Goal: Task Accomplishment & Management: Manage account settings

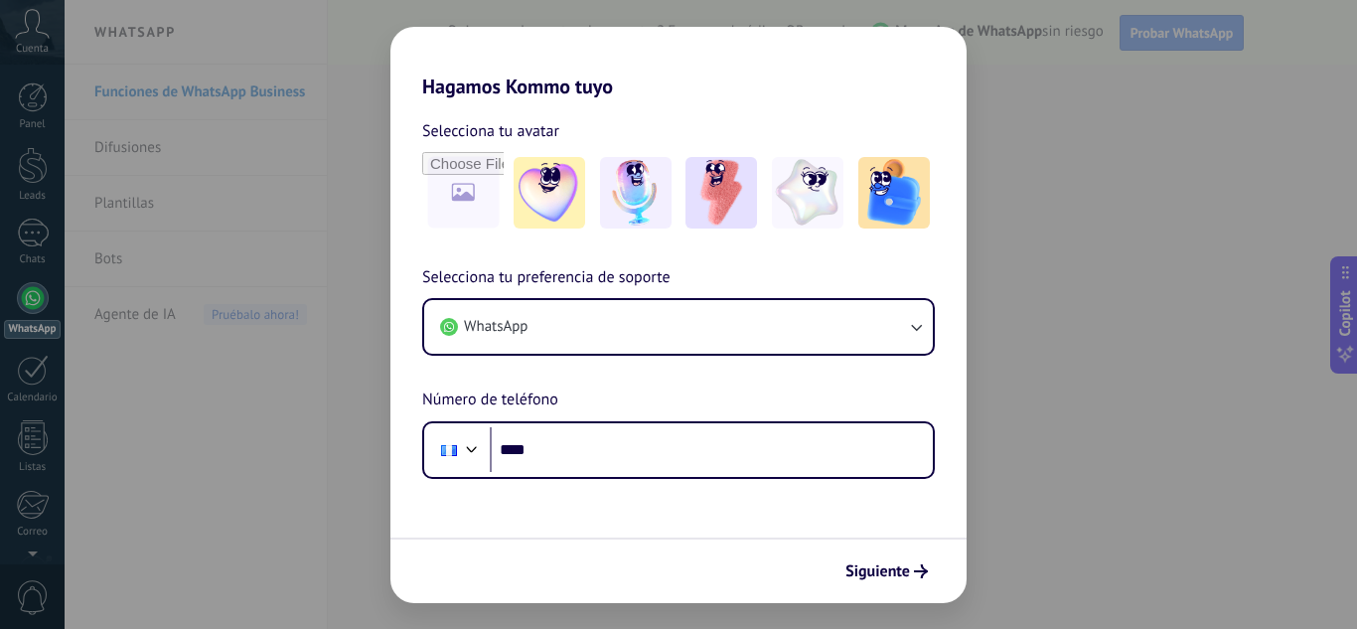
click at [1014, 350] on div "Hagamos Kommo tuyo Selecciona tu avatar Selecciona tu preferencia de soporte Wh…" at bounding box center [678, 314] width 1357 height 629
click at [1037, 251] on div "Hagamos Kommo tuyo Selecciona tu avatar Selecciona tu preferencia de soporte Wh…" at bounding box center [678, 314] width 1357 height 629
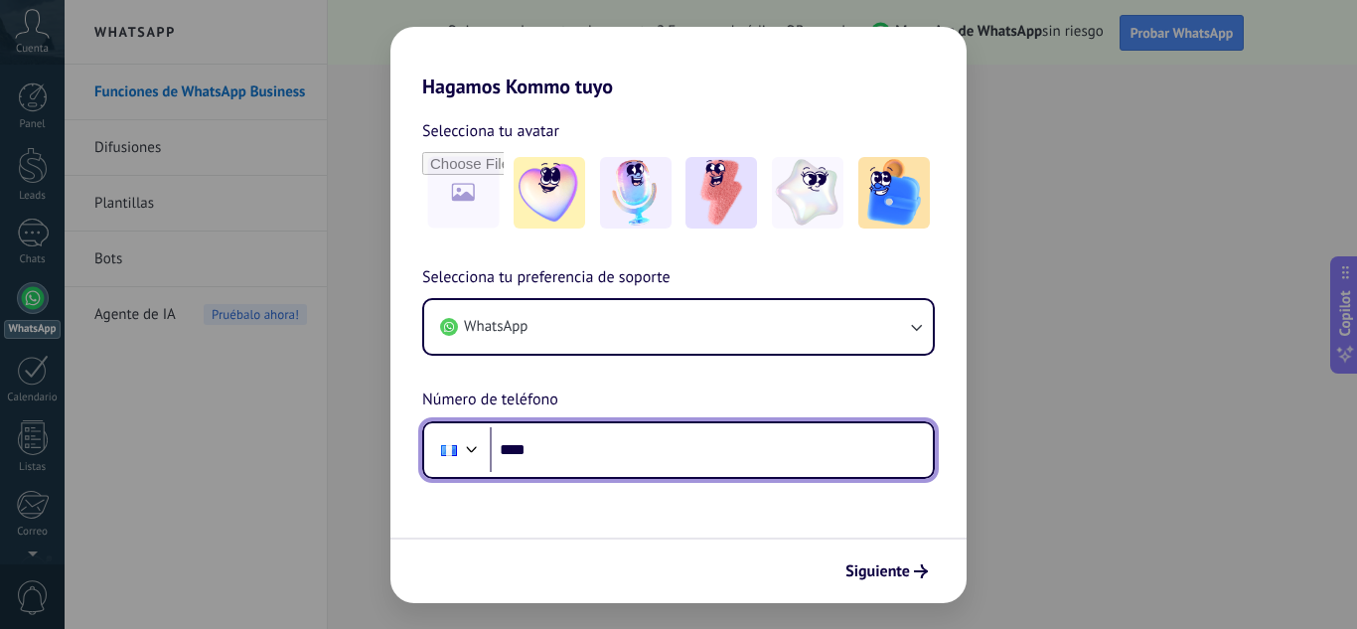
click at [724, 454] on input "****" at bounding box center [711, 450] width 443 height 46
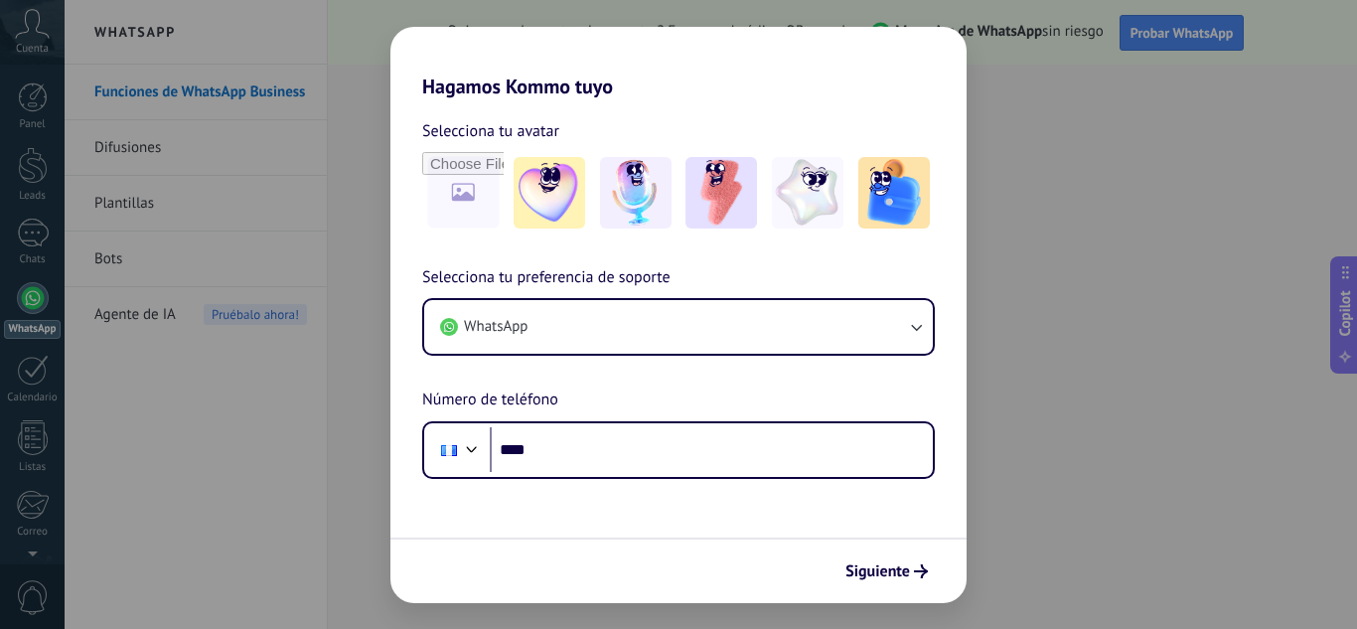
click at [1061, 43] on div "Hagamos Kommo tuyo Selecciona tu avatar Selecciona tu preferencia de soporte Wh…" at bounding box center [678, 314] width 1357 height 629
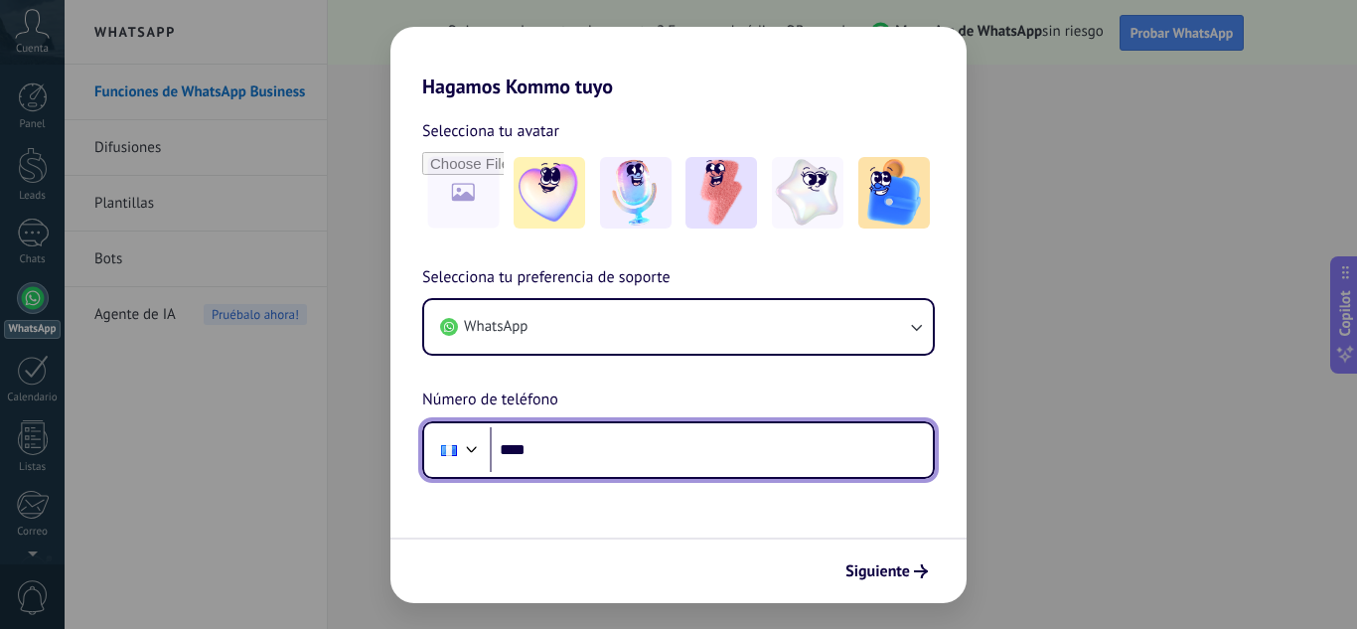
click at [701, 455] on input "****" at bounding box center [711, 450] width 443 height 46
click at [660, 464] on input "****" at bounding box center [711, 450] width 443 height 46
type input "**********"
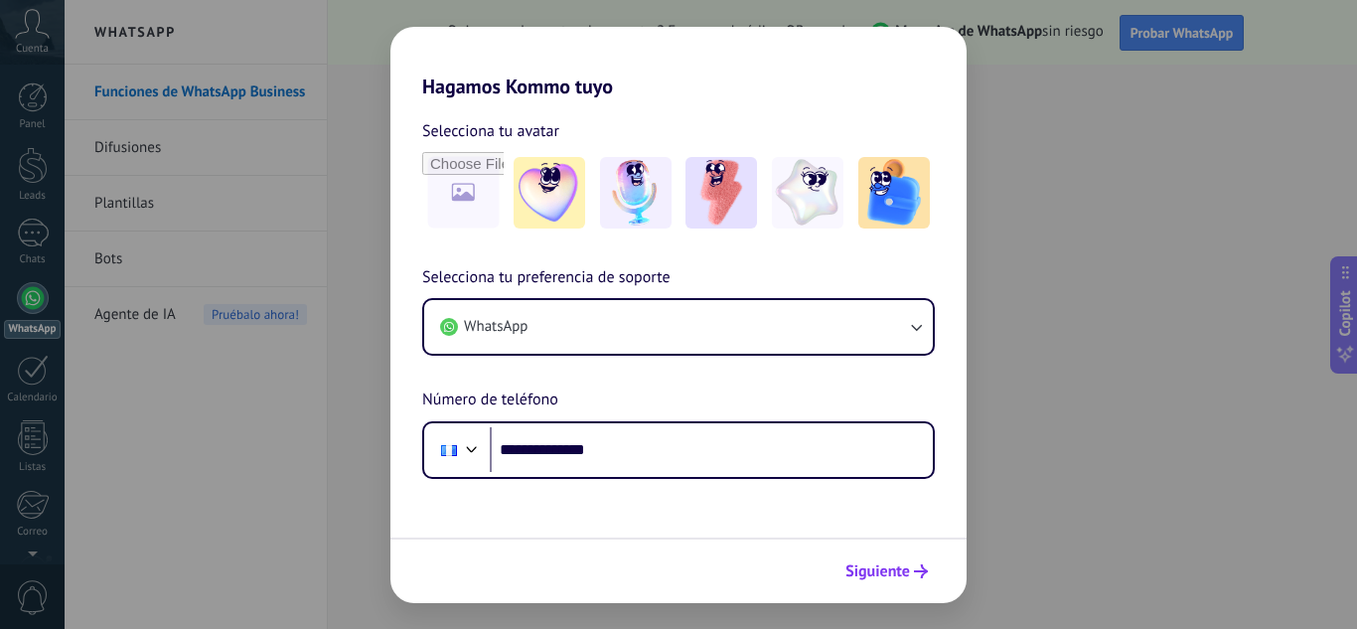
click at [884, 578] on span "Siguiente" at bounding box center [878, 571] width 65 height 14
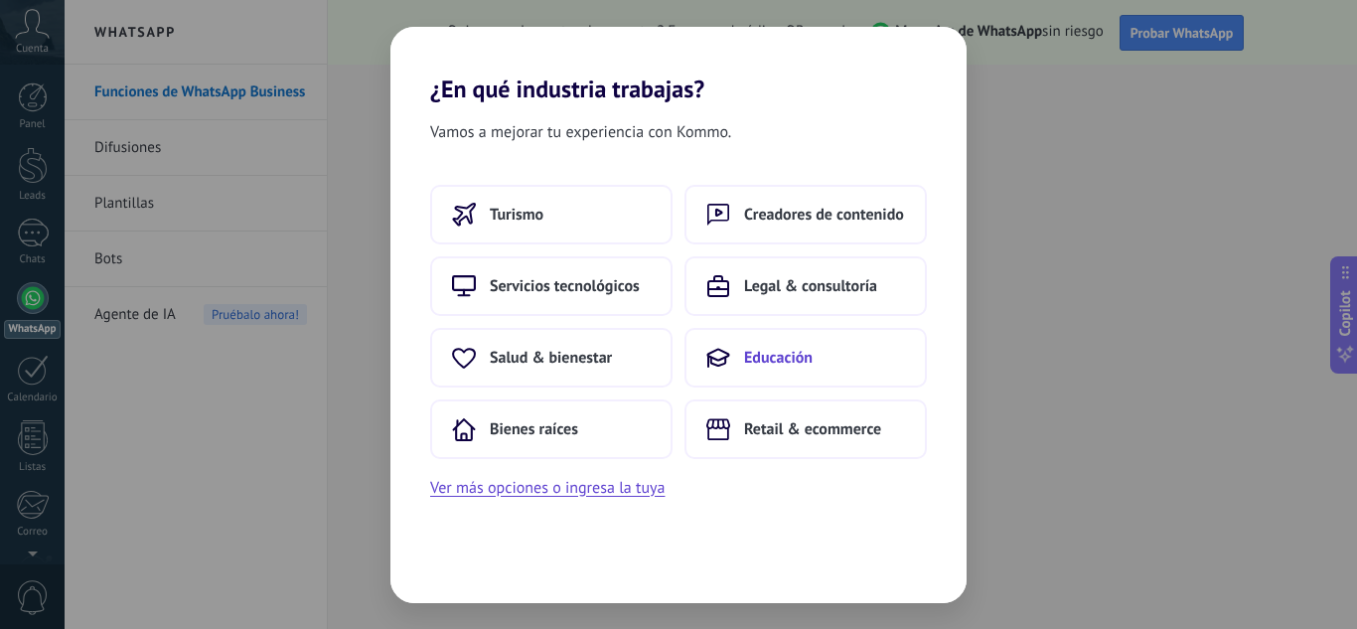
click at [778, 359] on span "Educación" at bounding box center [778, 358] width 69 height 20
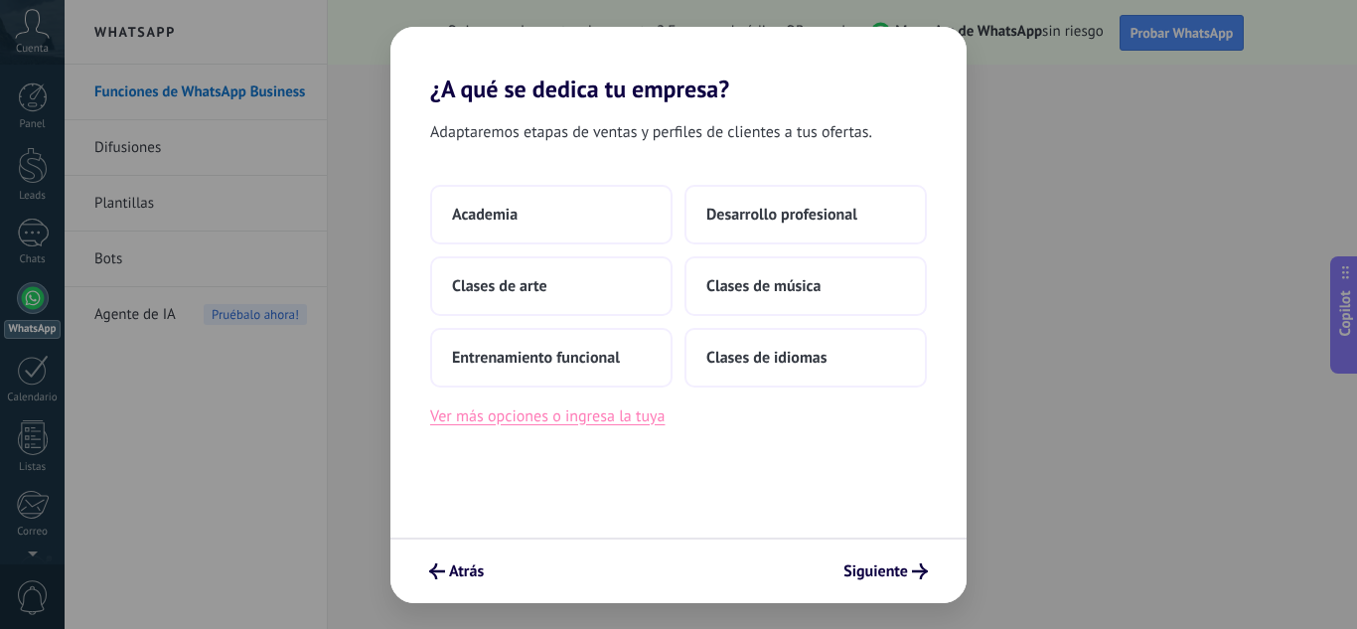
click at [619, 423] on button "Ver más opciones o ingresa la tuya" at bounding box center [547, 416] width 234 height 26
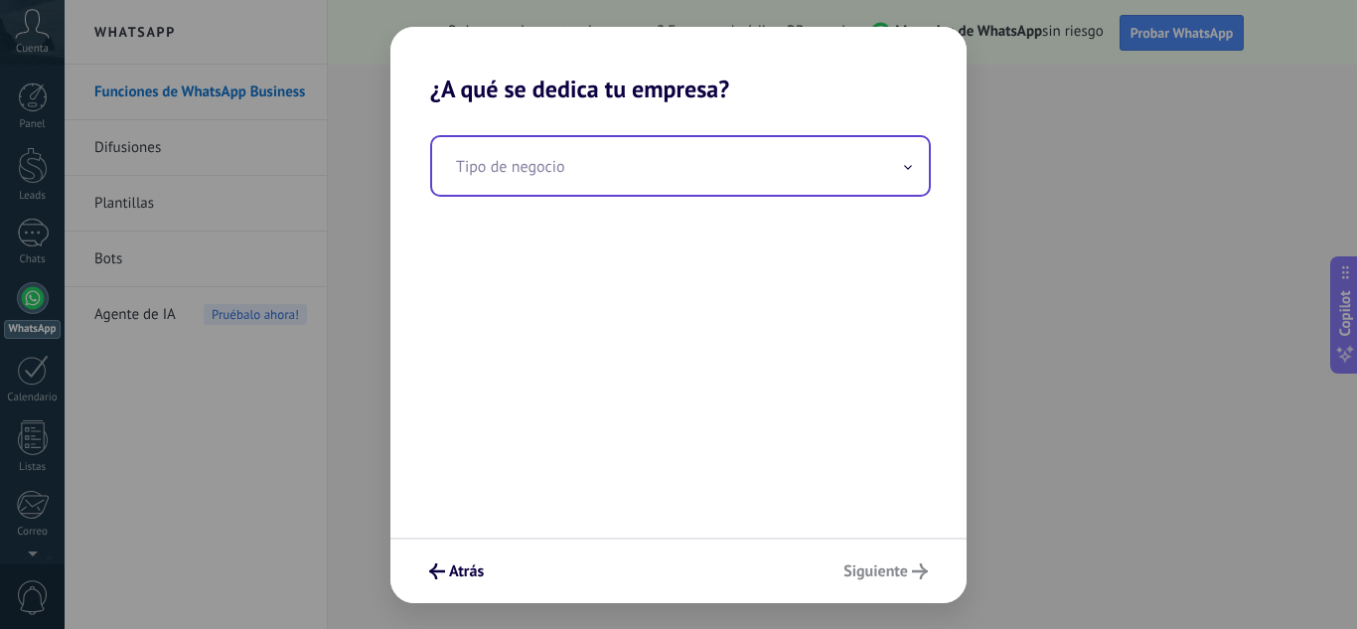
click at [724, 174] on input "text" at bounding box center [680, 166] width 497 height 58
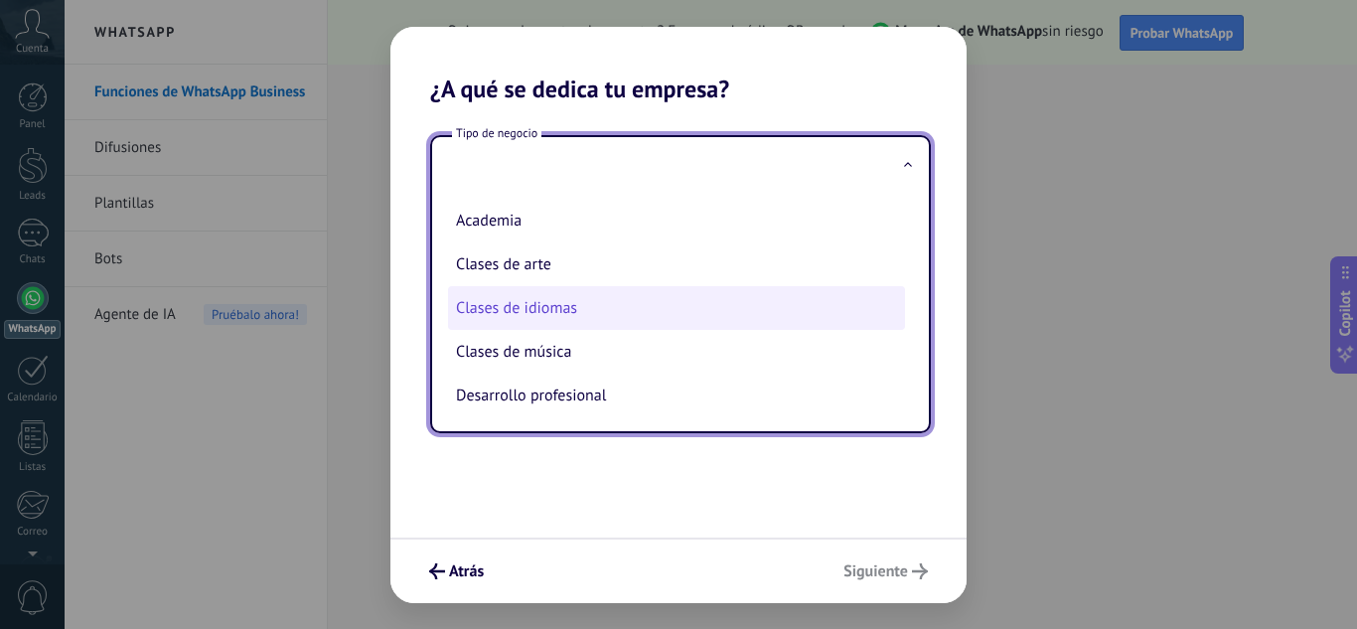
scroll to position [46, 0]
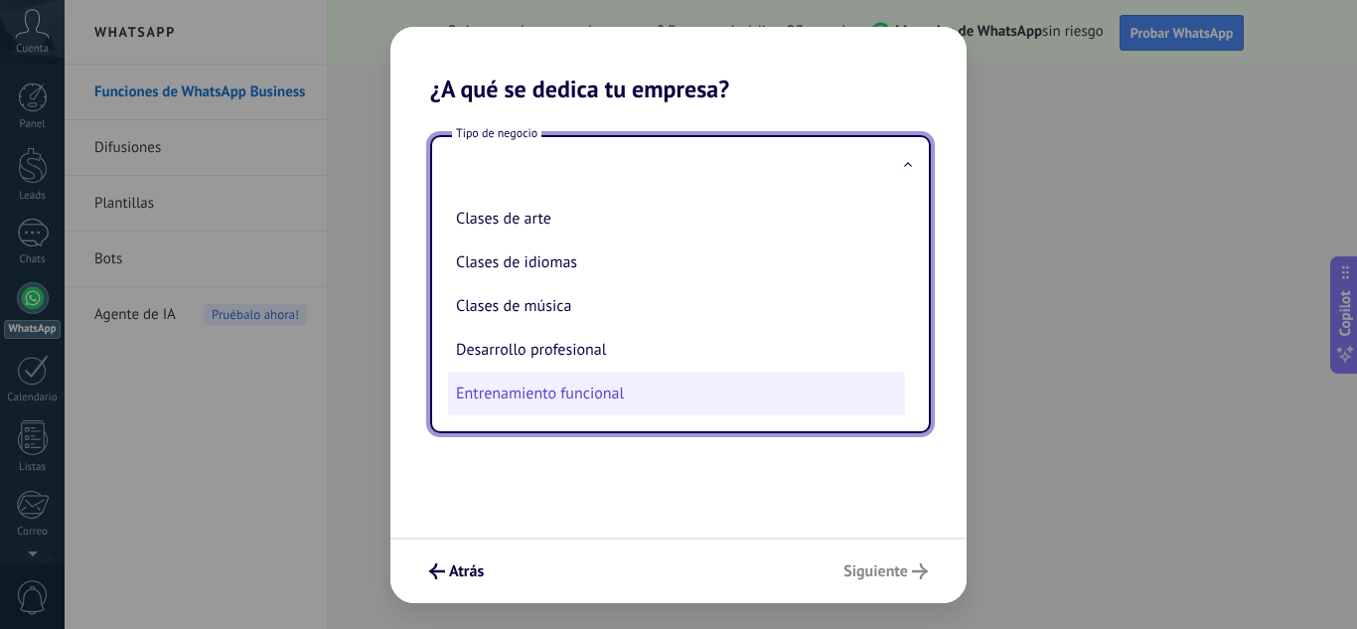
click at [670, 382] on li "Entrenamiento funcional" at bounding box center [676, 394] width 457 height 44
type input "**********"
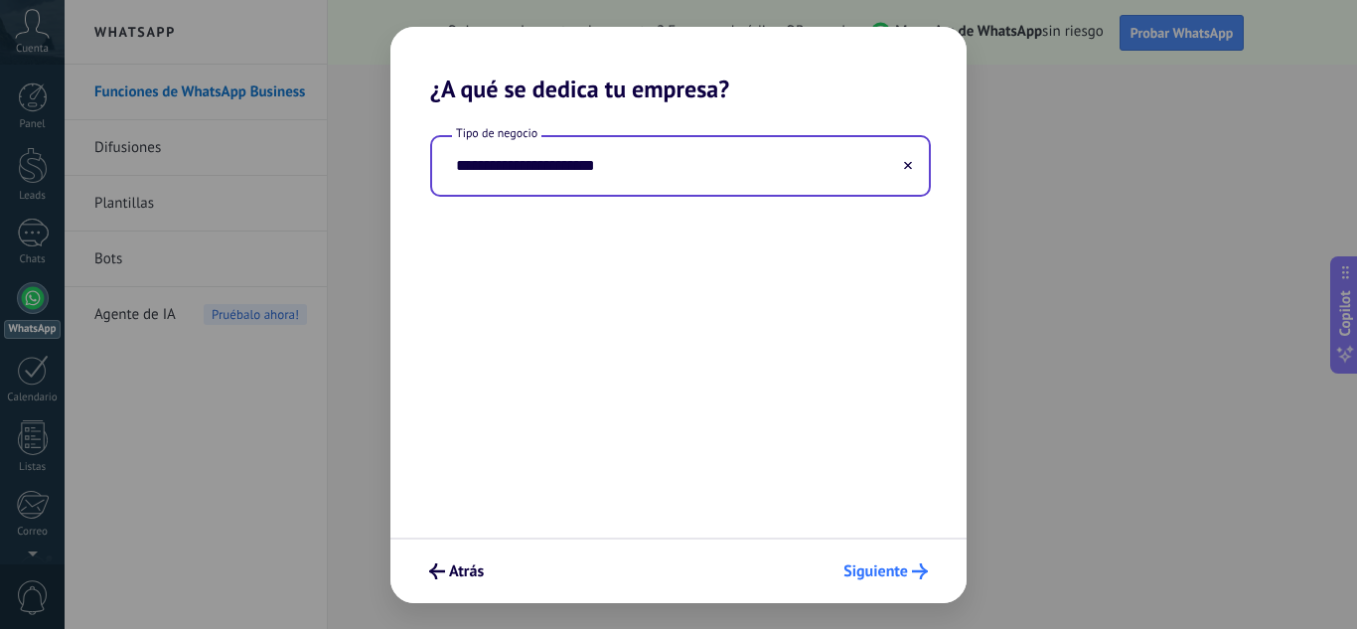
click at [869, 573] on span "Siguiente" at bounding box center [876, 571] width 65 height 14
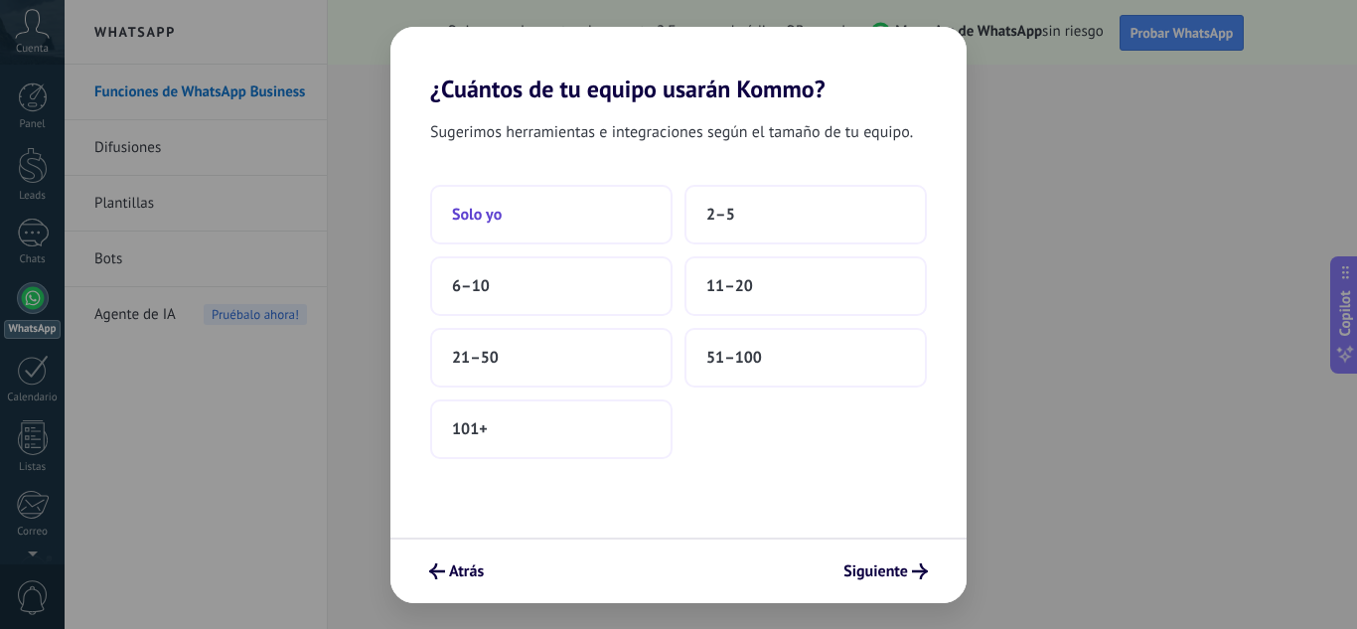
click at [641, 211] on button "Solo yo" at bounding box center [551, 215] width 242 height 60
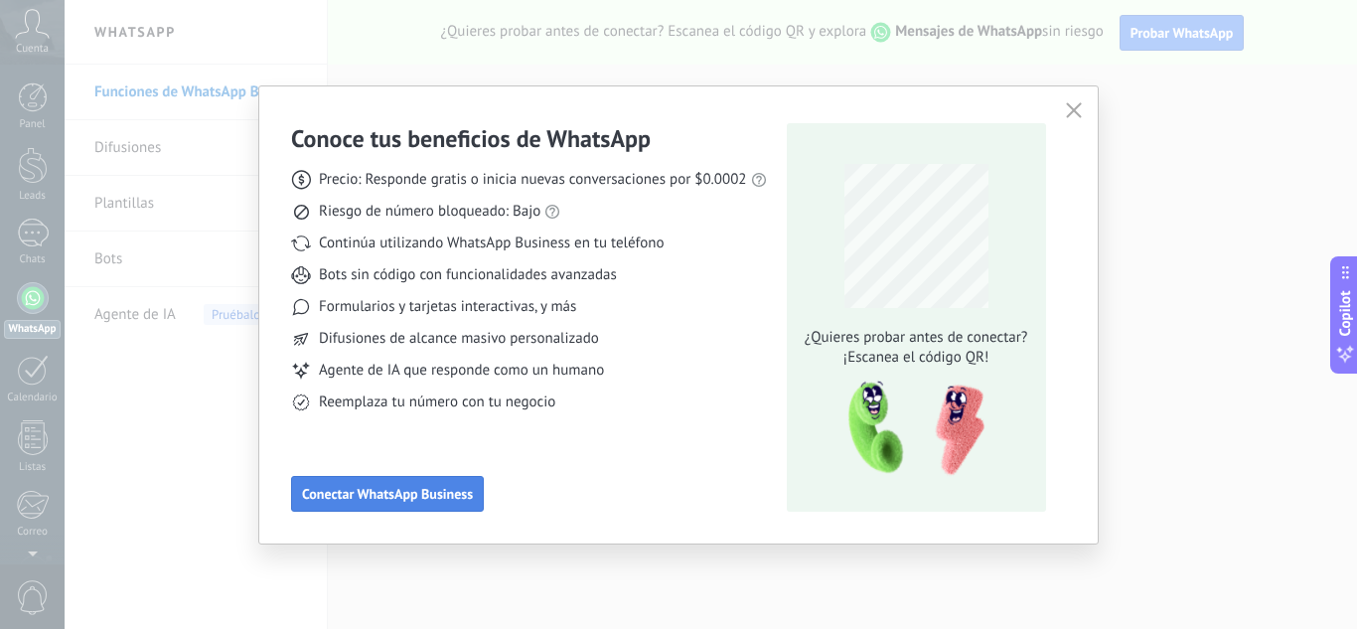
click at [457, 487] on span "Conectar WhatsApp Business" at bounding box center [387, 494] width 171 height 14
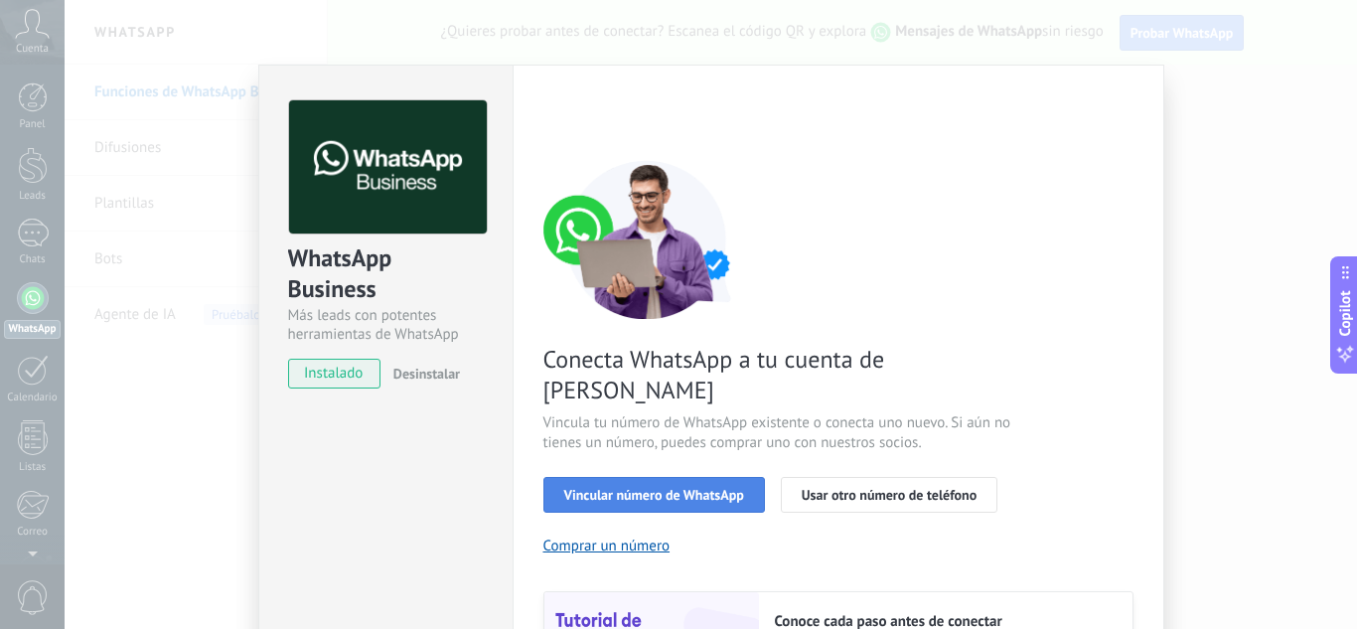
click at [720, 488] on span "Vincular número de WhatsApp" at bounding box center [654, 495] width 180 height 14
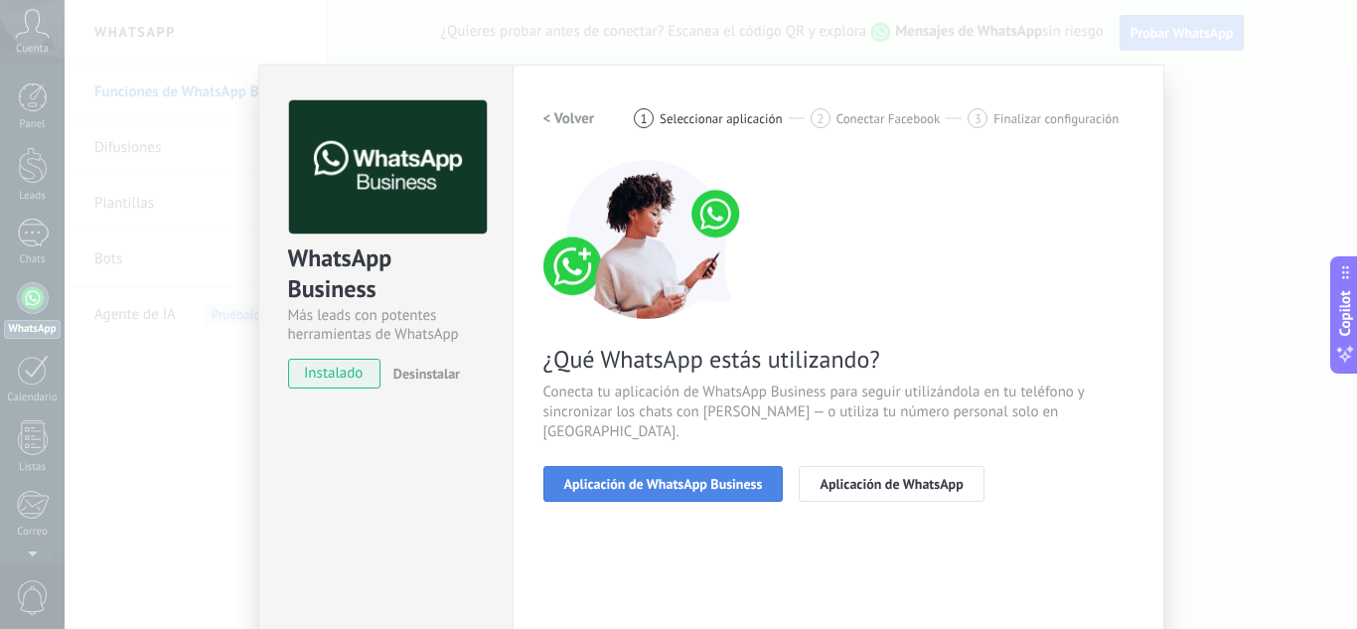
click at [714, 477] on span "Aplicación de WhatsApp Business" at bounding box center [663, 484] width 199 height 14
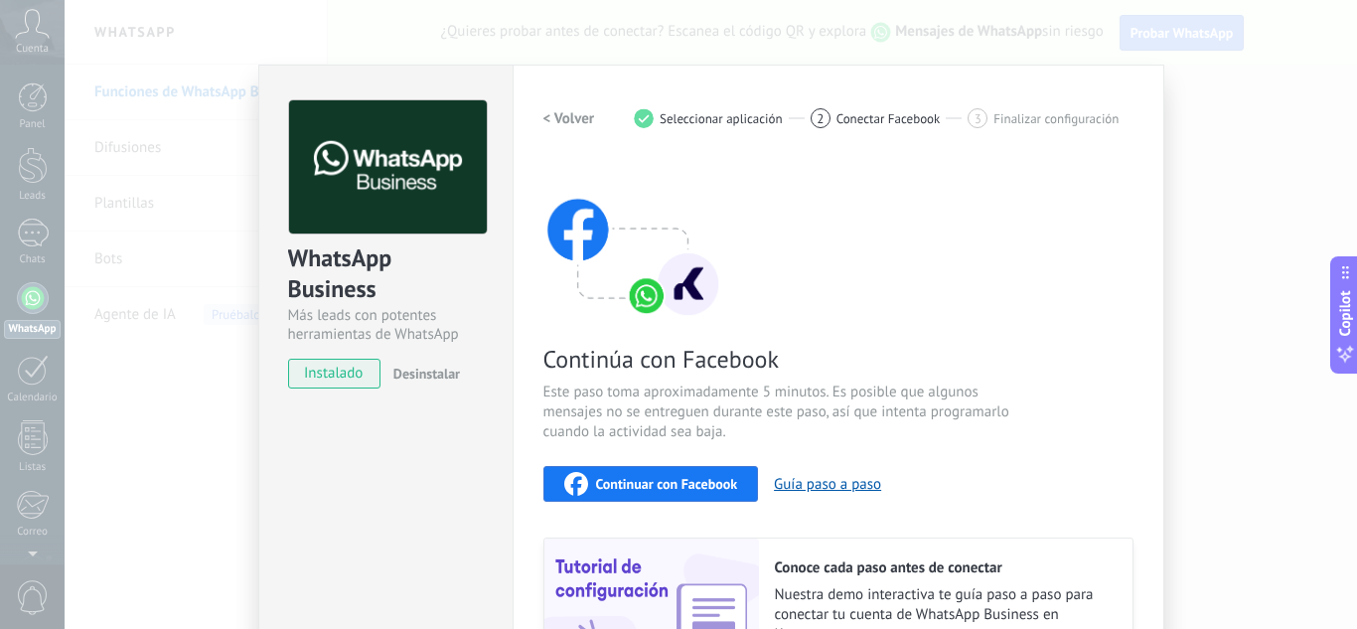
click at [707, 469] on button "Continuar con Facebook" at bounding box center [651, 484] width 216 height 36
click at [729, 483] on span "Continuar con Facebook" at bounding box center [667, 484] width 142 height 14
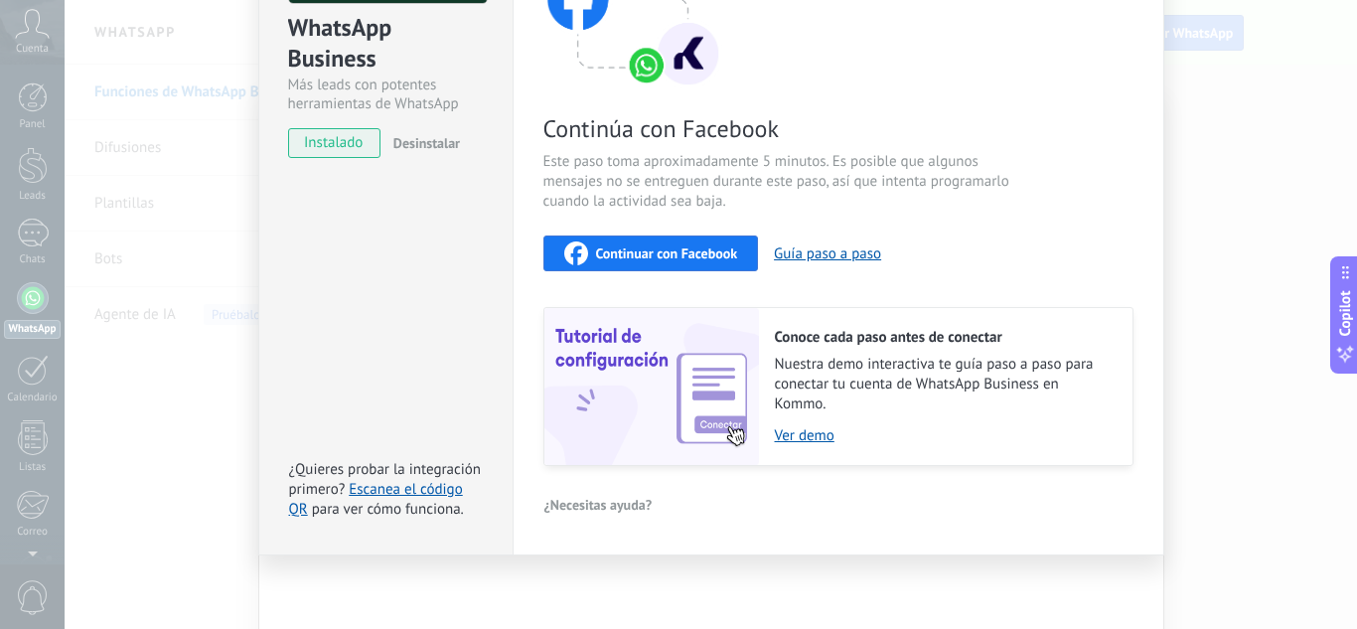
click at [579, 392] on img at bounding box center [651, 386] width 215 height 157
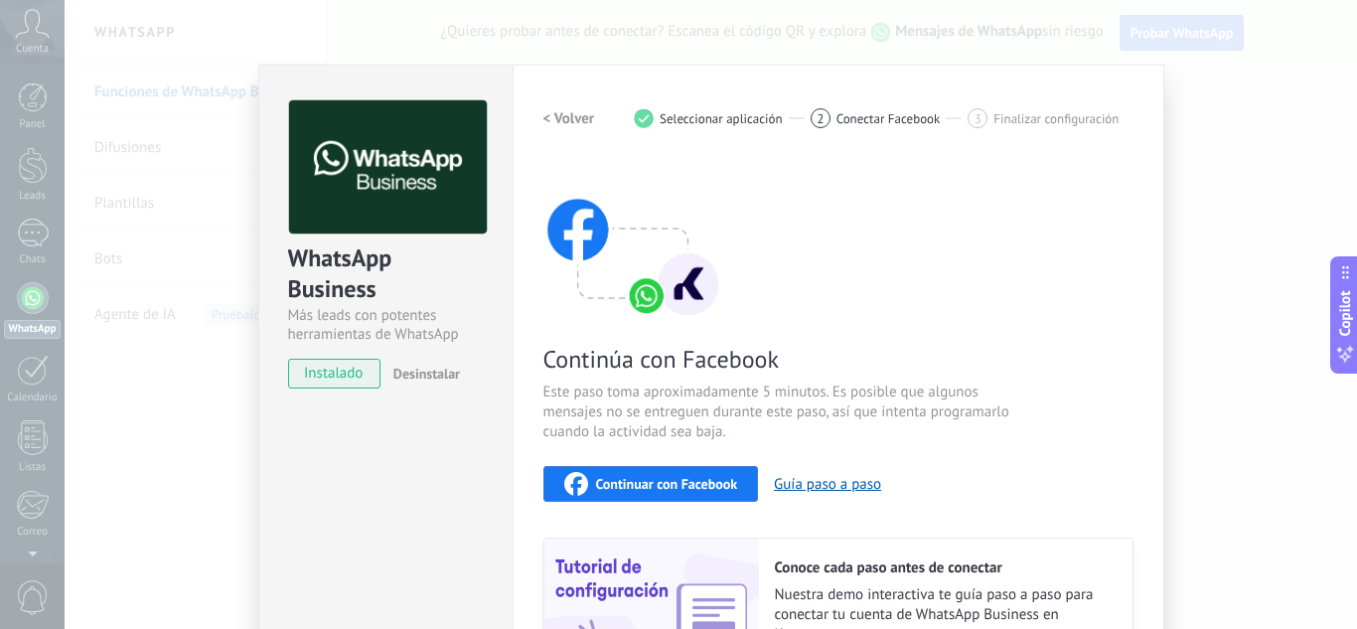
click at [405, 369] on span "Desinstalar" at bounding box center [426, 374] width 67 height 18
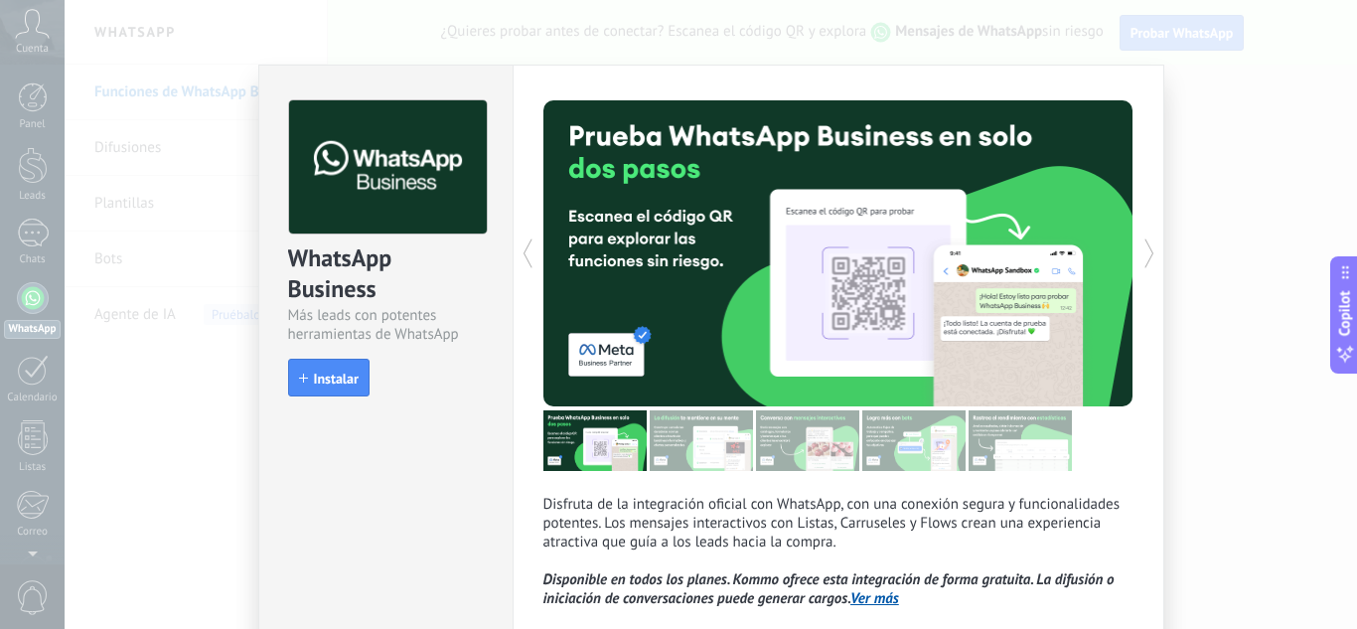
click at [1058, 65] on div "Disfruta de la integración oficial con WhatsApp, con una conexión segura y func…" at bounding box center [839, 401] width 652 height 673
click at [1145, 251] on icon at bounding box center [1150, 253] width 20 height 40
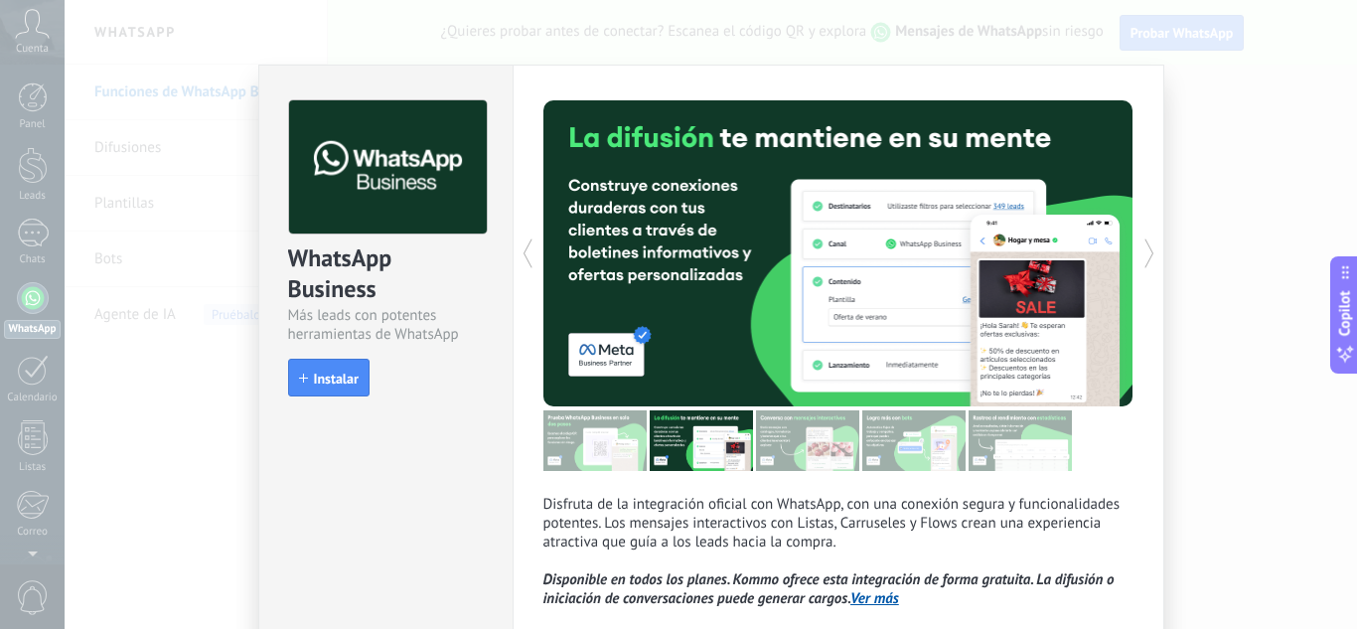
click at [1145, 251] on icon at bounding box center [1150, 253] width 20 height 40
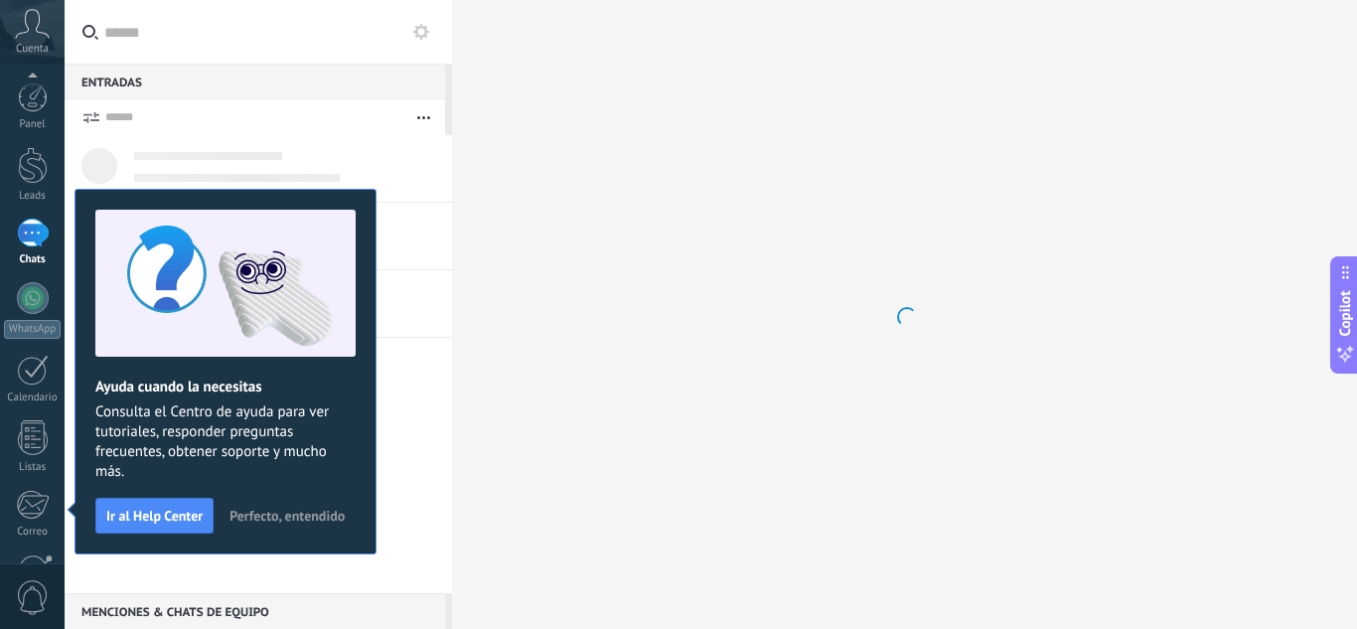
scroll to position [198, 0]
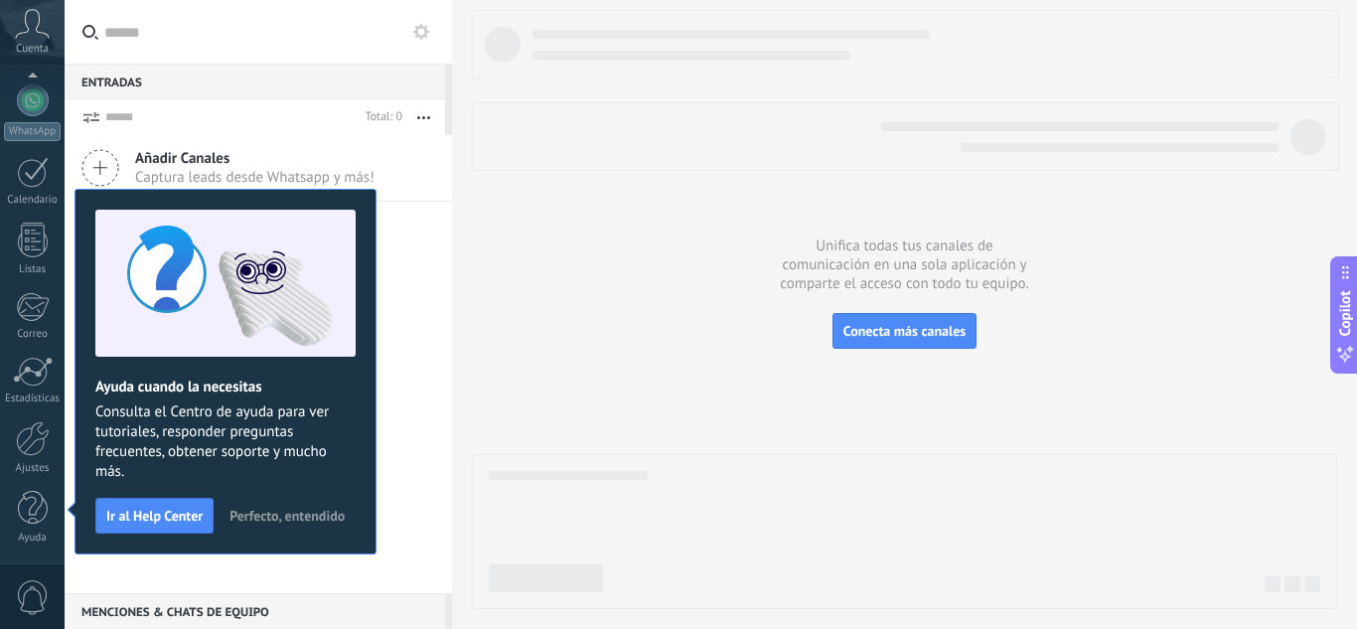
click at [42, 33] on use at bounding box center [33, 23] width 34 height 29
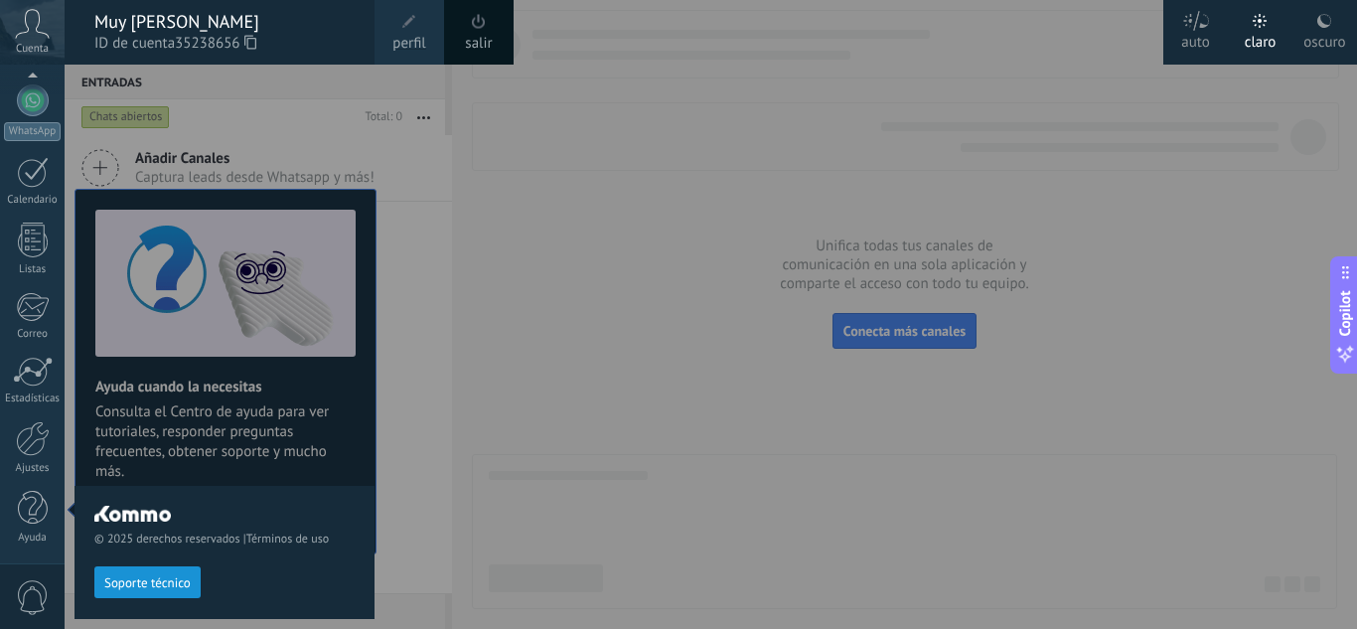
click at [585, 223] on div at bounding box center [743, 314] width 1357 height 629
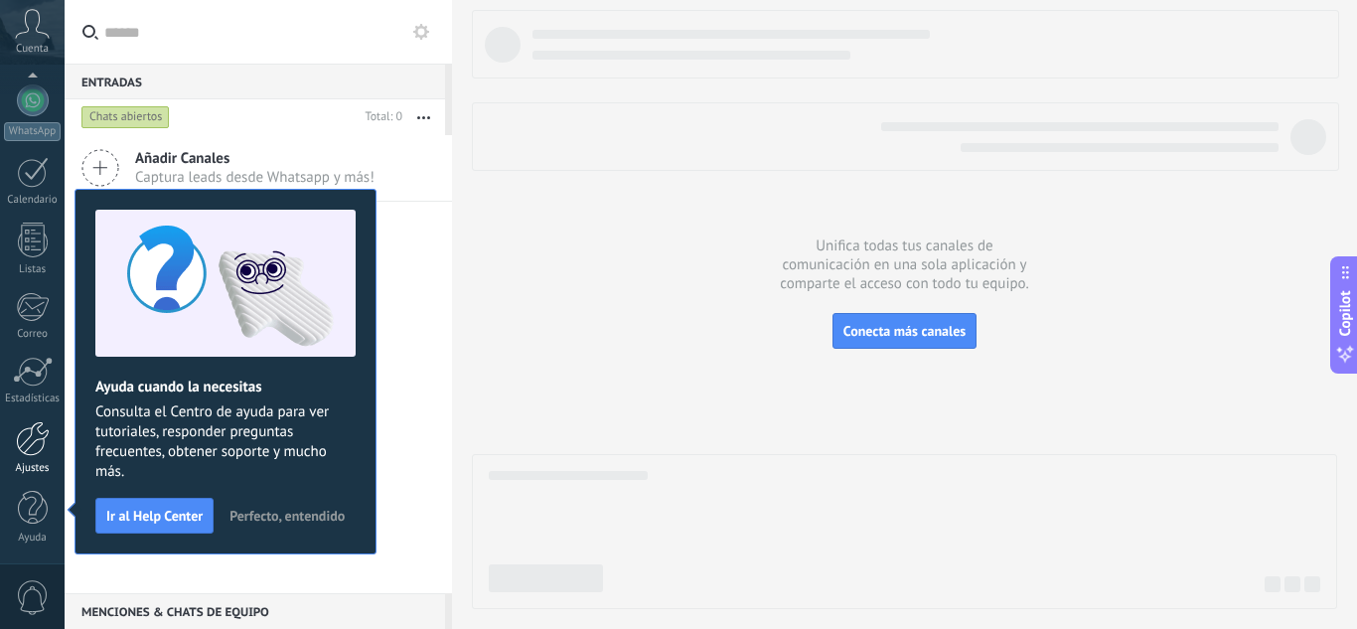
click at [21, 443] on div at bounding box center [33, 438] width 34 height 35
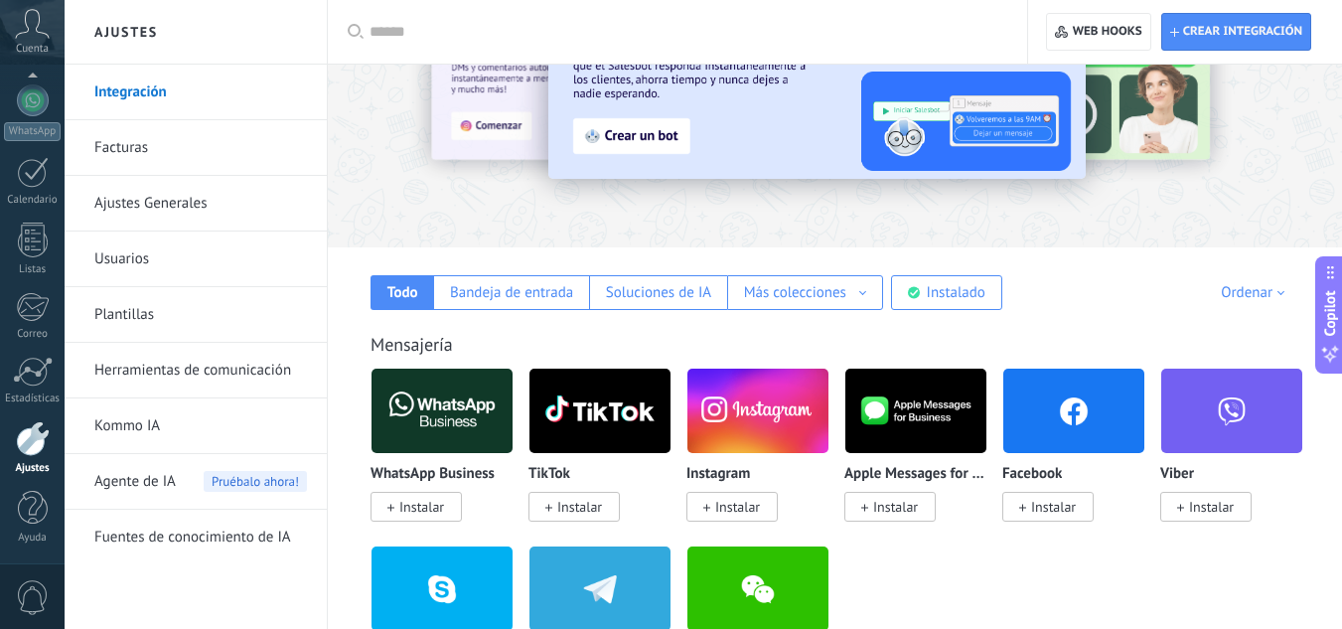
scroll to position [86, 0]
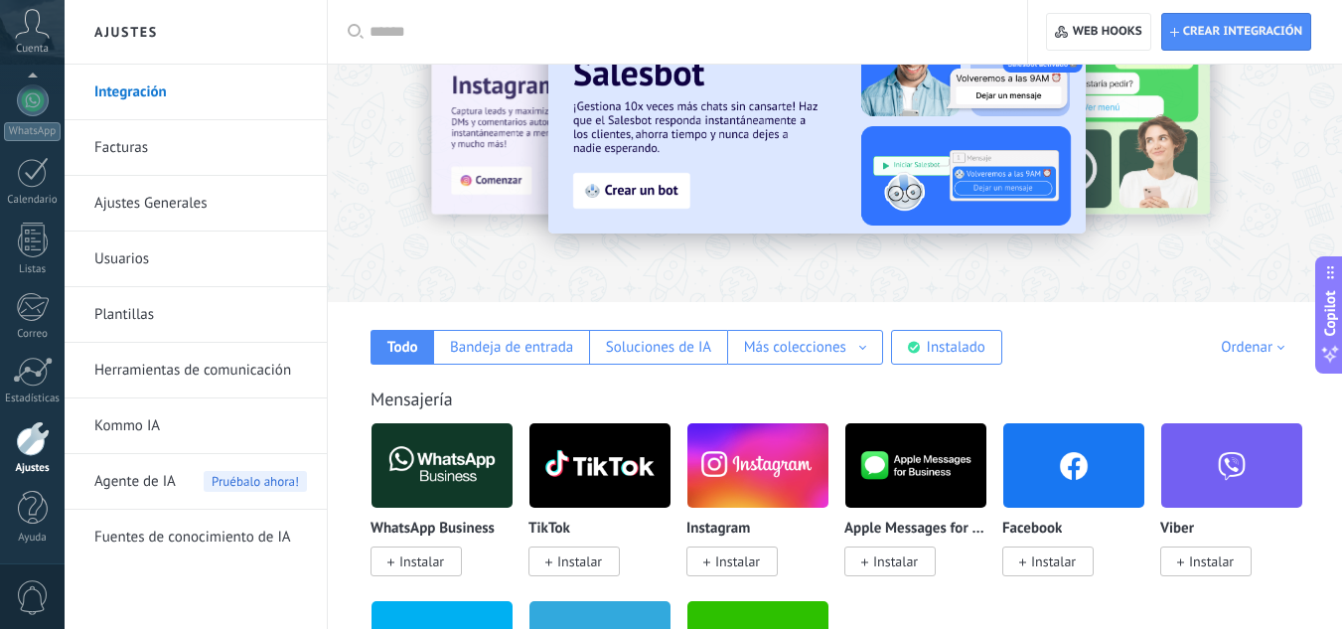
click at [163, 189] on link "Ajustes Generales" at bounding box center [200, 204] width 213 height 56
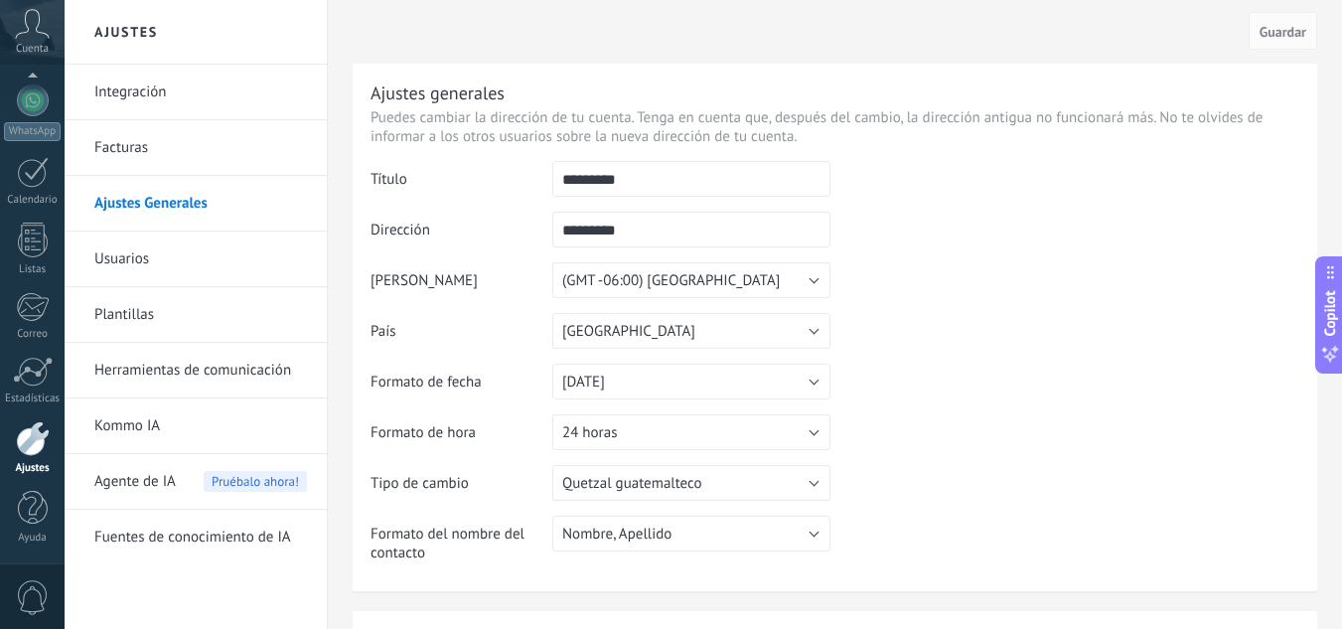
click at [160, 263] on link "Usuarios" at bounding box center [200, 260] width 213 height 56
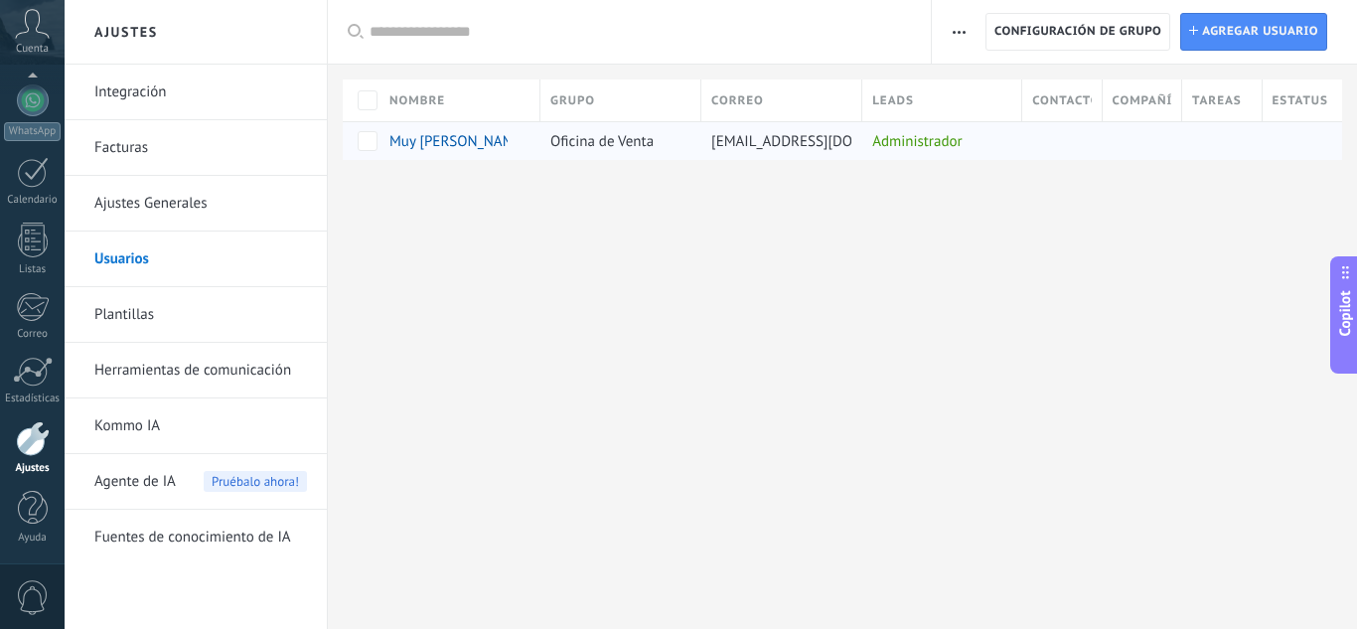
click at [904, 137] on div "Administrador" at bounding box center [937, 141] width 150 height 38
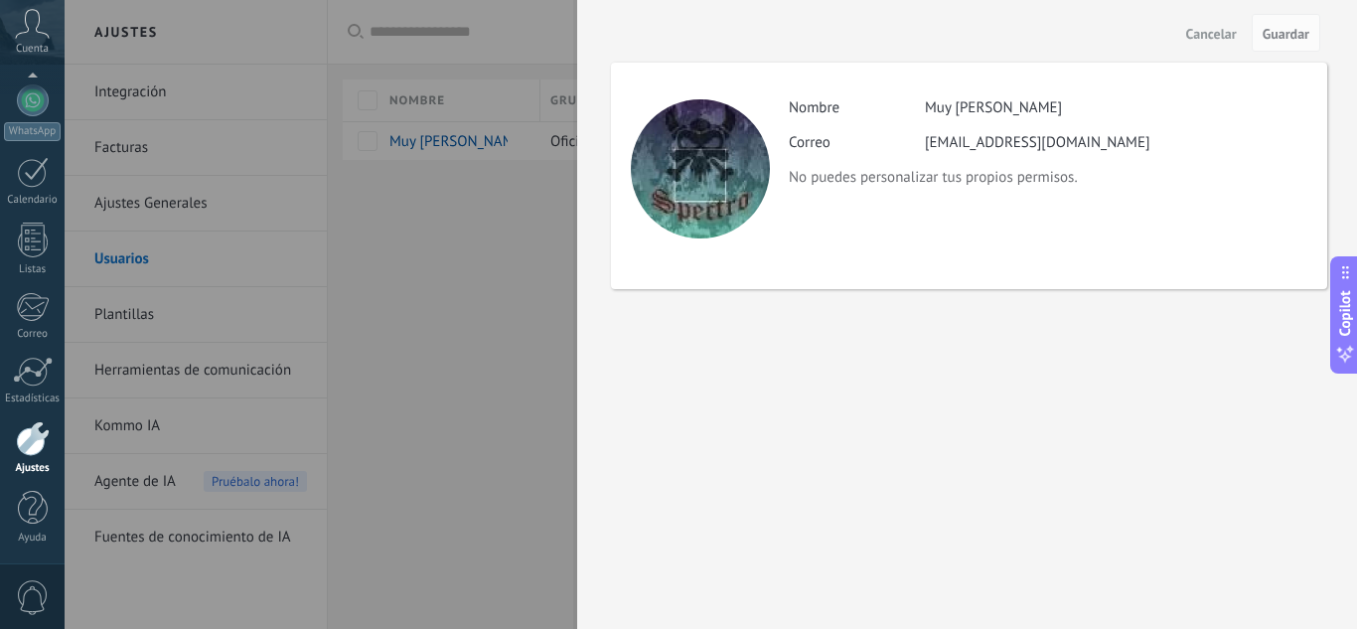
click at [487, 257] on div at bounding box center [678, 314] width 1357 height 629
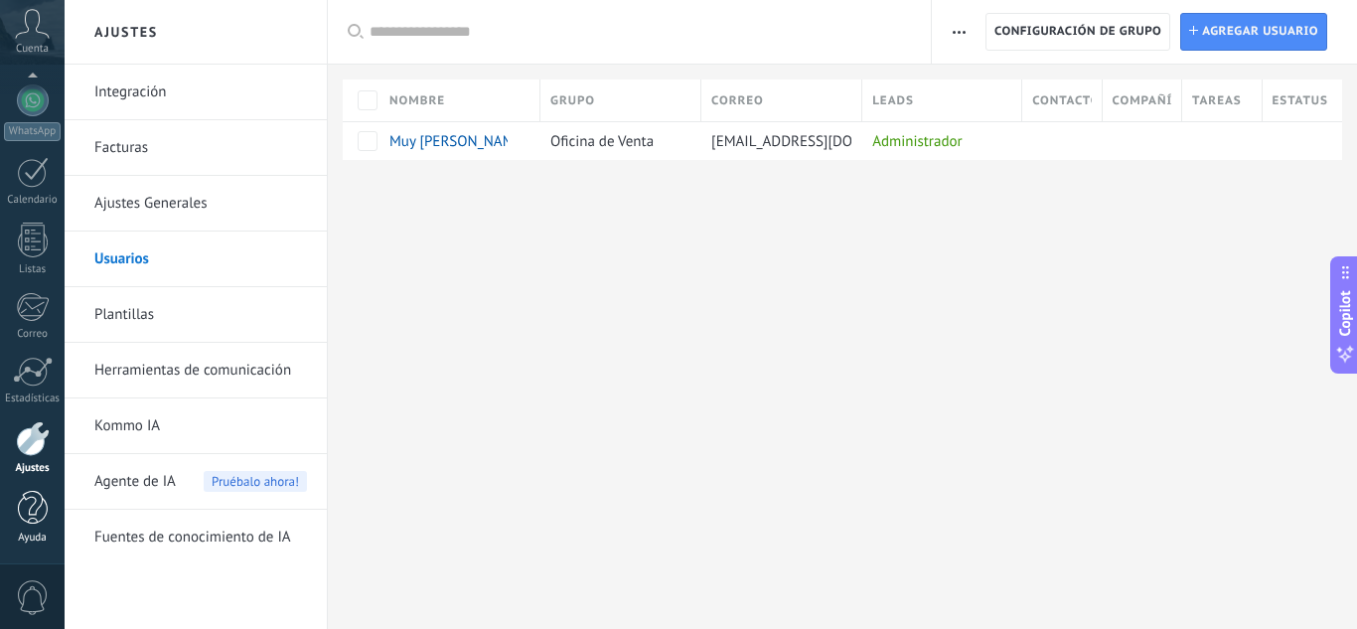
click at [46, 522] on div at bounding box center [33, 508] width 30 height 35
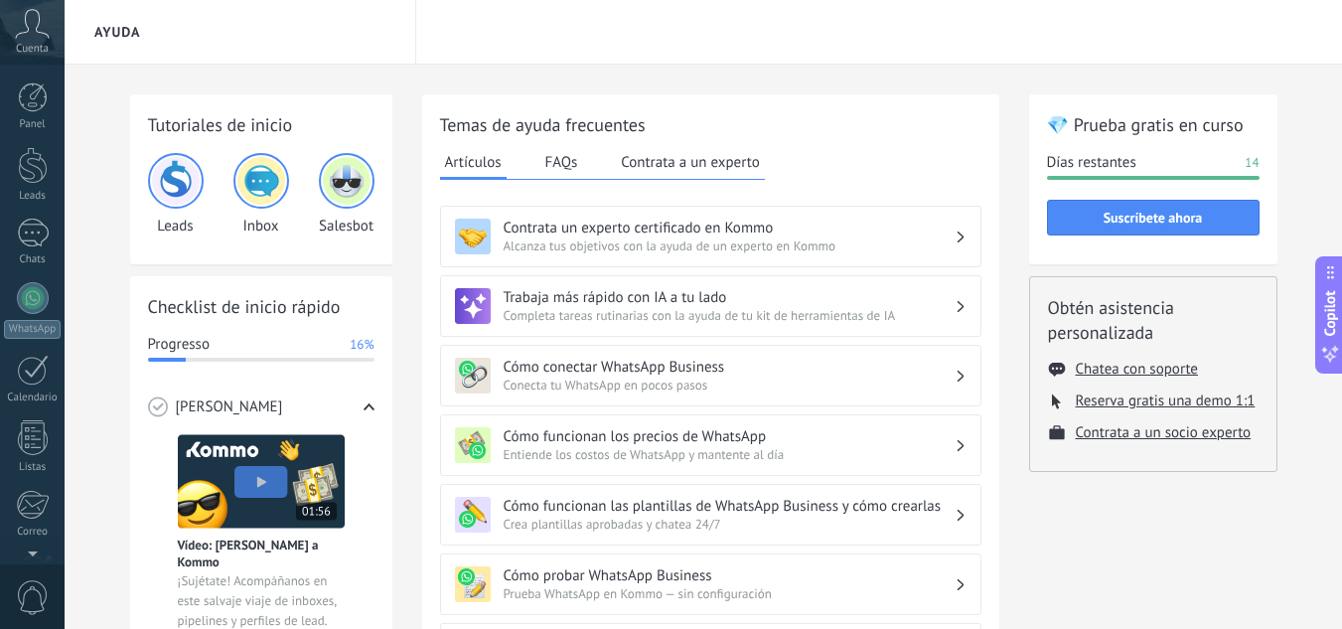
click at [38, 29] on icon at bounding box center [32, 24] width 35 height 30
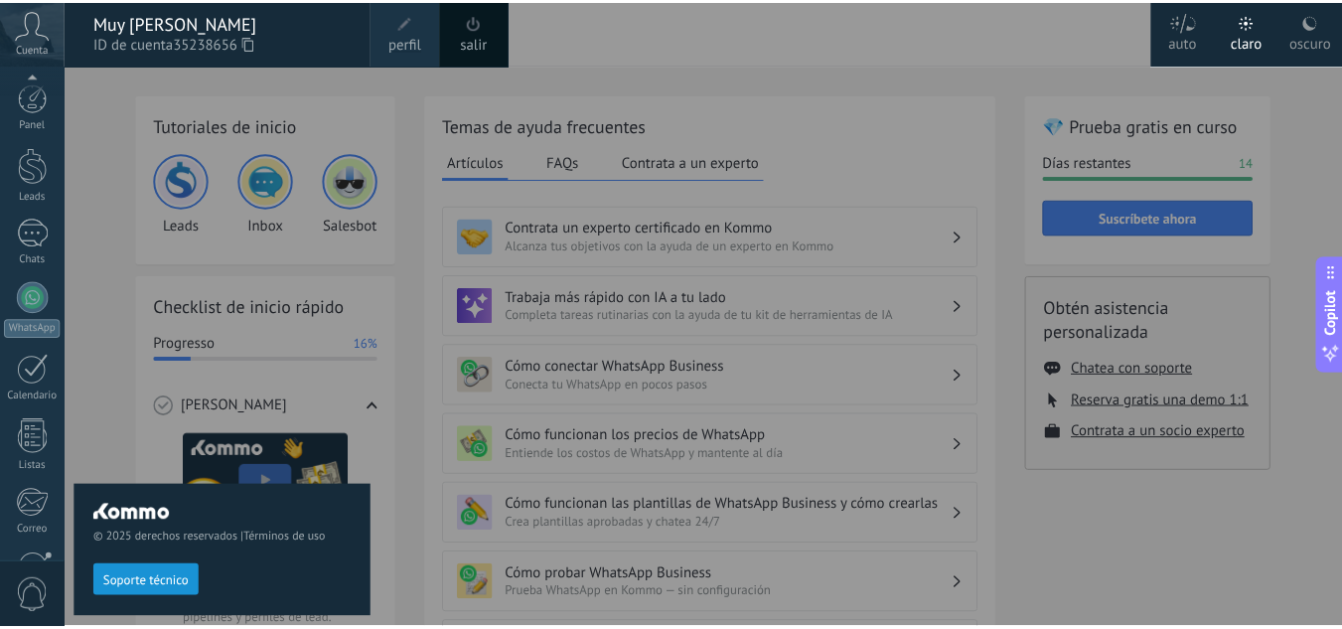
scroll to position [198, 0]
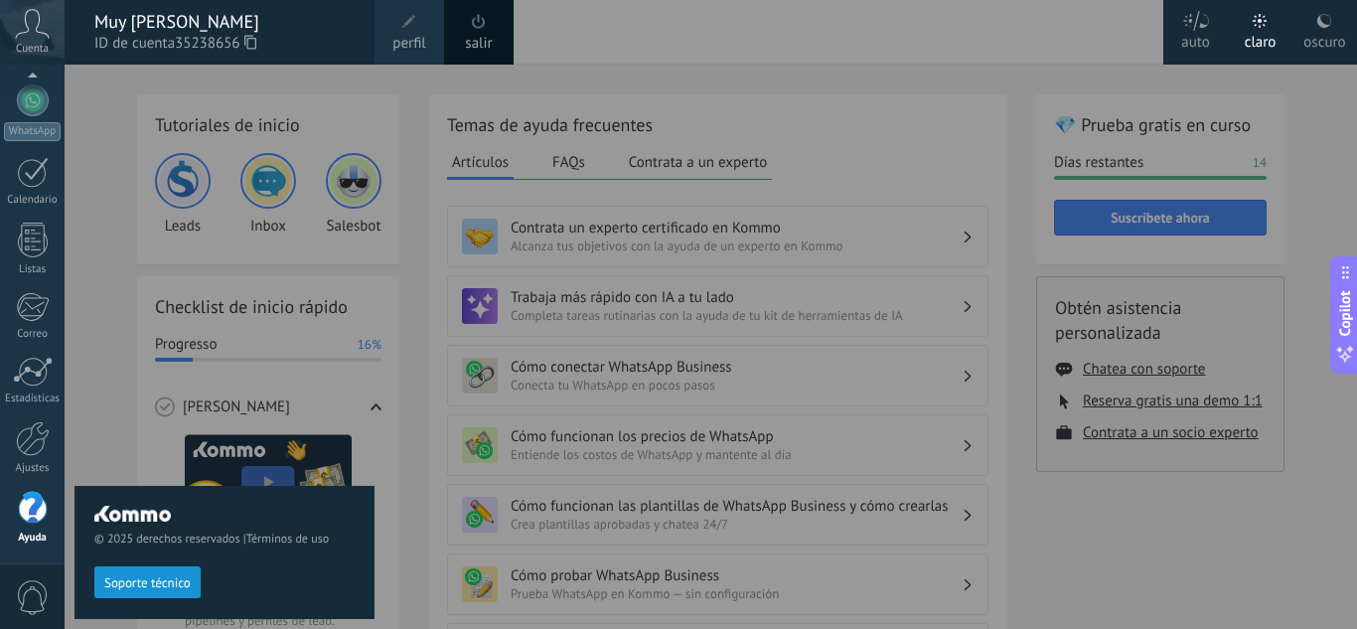
click at [147, 22] on div "Muy [PERSON_NAME]" at bounding box center [224, 22] width 260 height 22
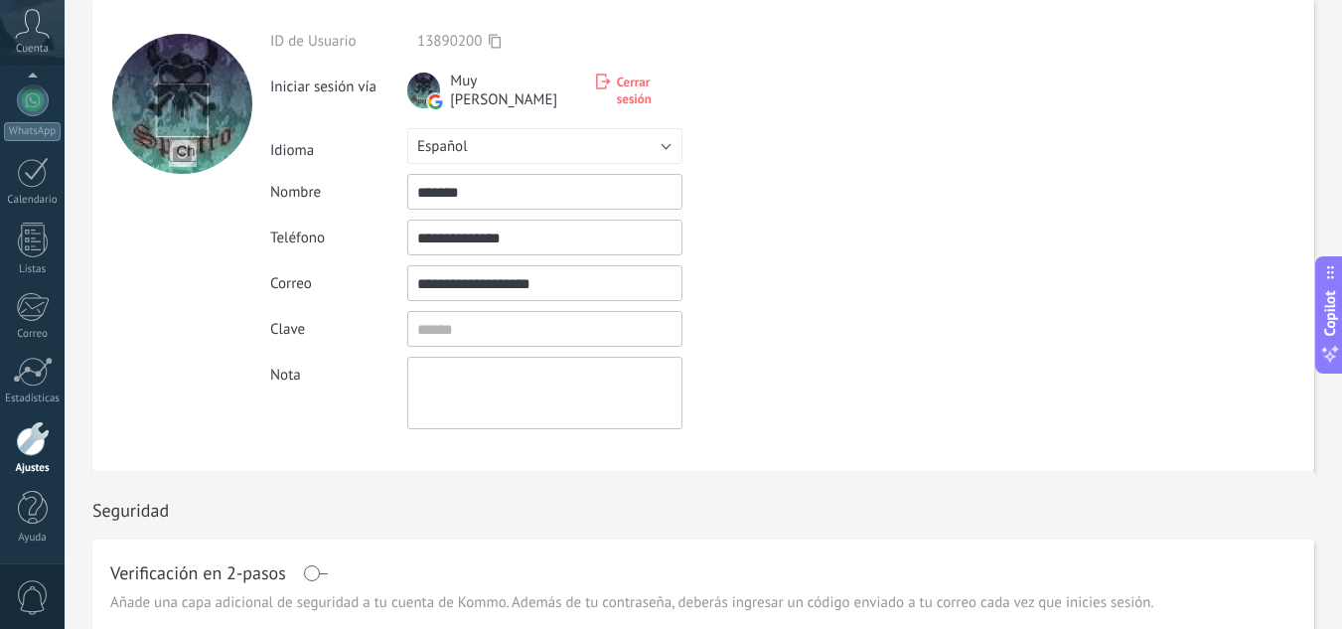
scroll to position [41, 0]
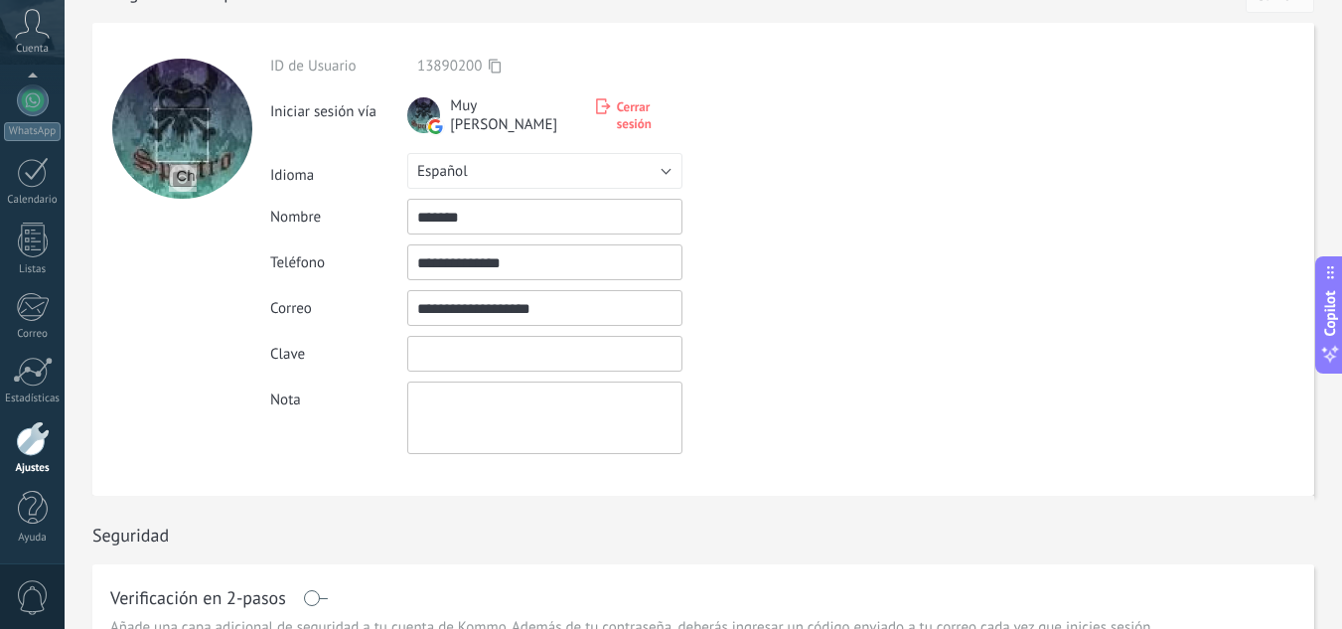
click at [452, 362] on input "textbox" at bounding box center [544, 354] width 275 height 36
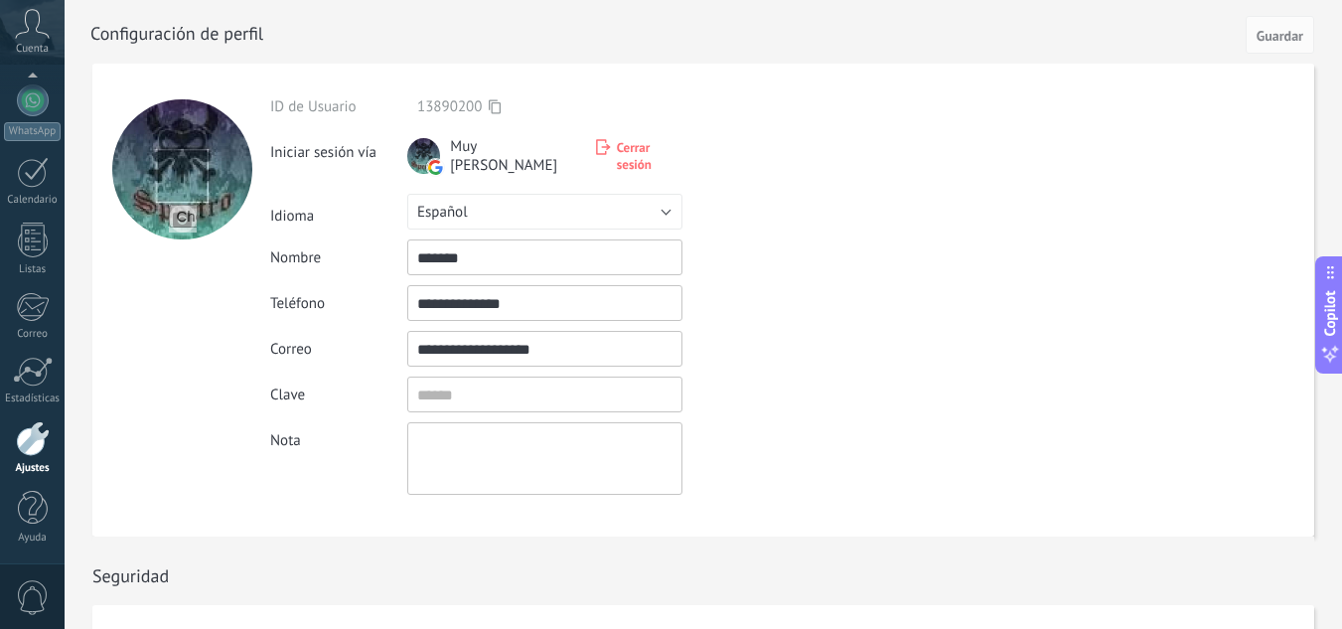
click at [174, 177] on div at bounding box center [182, 169] width 140 height 140
click at [617, 161] on span "Cerrar sesión" at bounding box center [650, 156] width 66 height 34
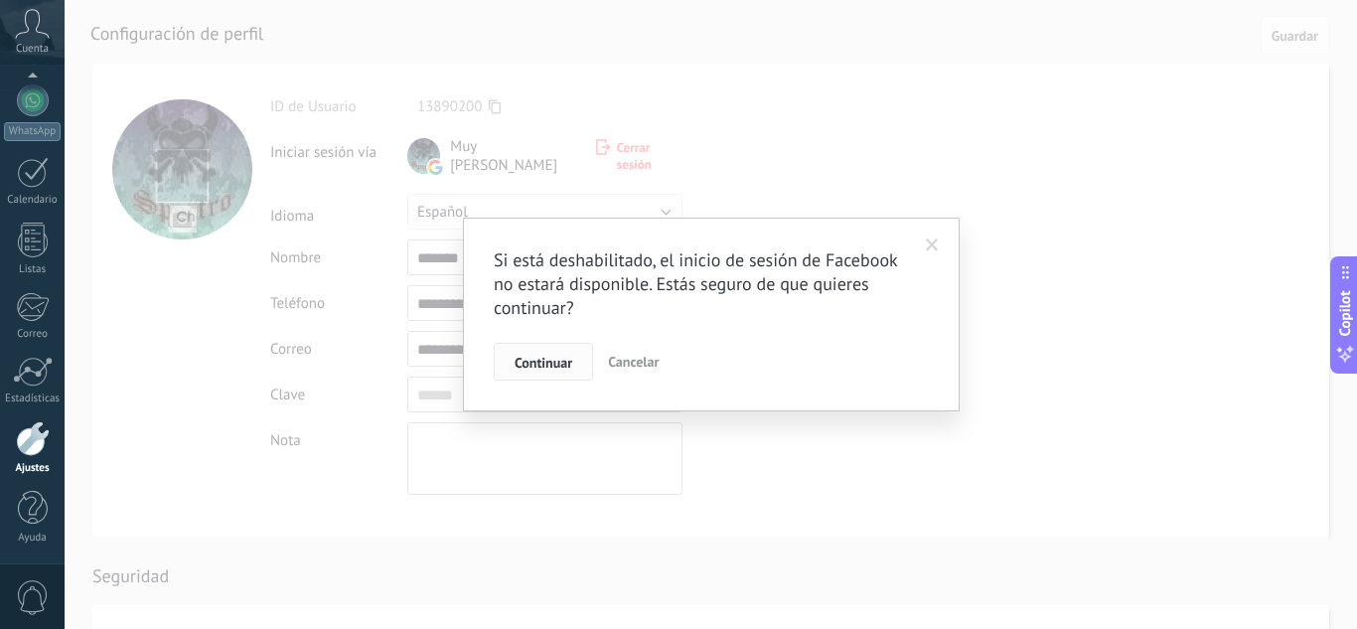
click at [545, 363] on span "Continuar" at bounding box center [544, 363] width 58 height 14
